Goal: Task Accomplishment & Management: Manage account settings

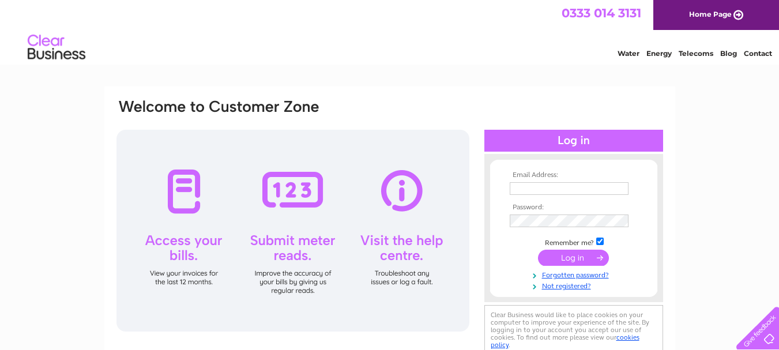
type input "cpearsont25@live.com"
click at [583, 254] on input "submit" at bounding box center [573, 258] width 71 height 16
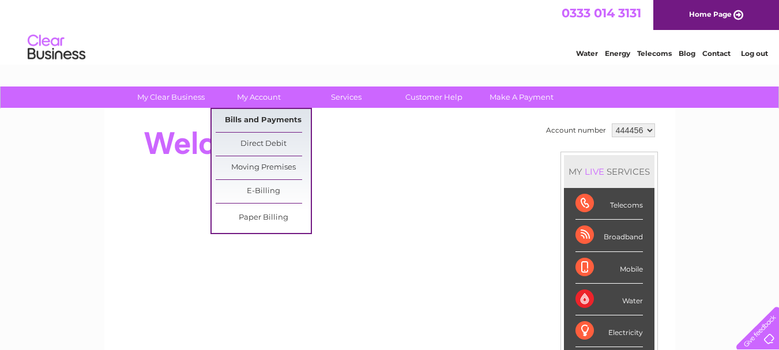
click at [261, 118] on link "Bills and Payments" at bounding box center [263, 120] width 95 height 23
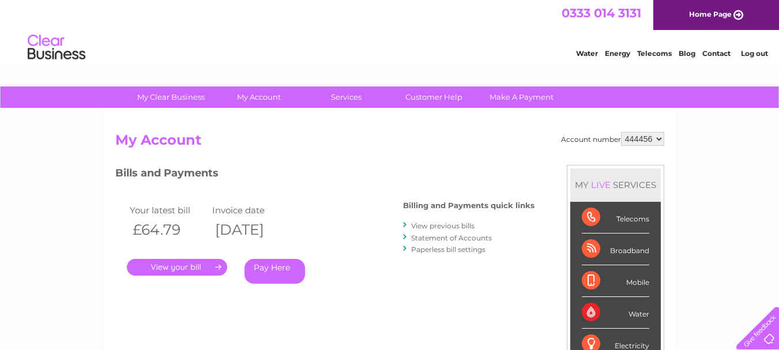
click at [176, 273] on link "." at bounding box center [177, 267] width 100 height 17
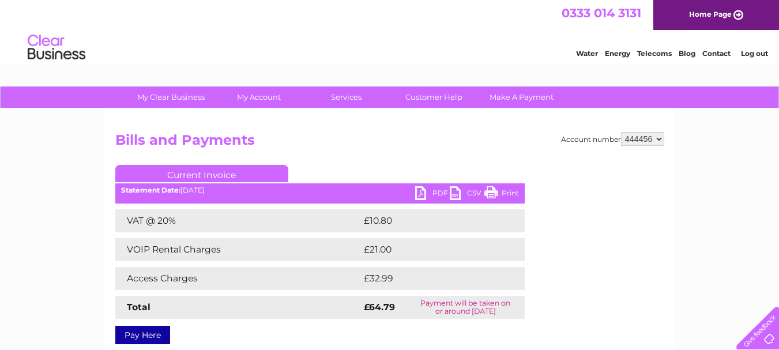
click at [429, 190] on link "PDF" at bounding box center [432, 194] width 35 height 17
